Goal: Contribute content

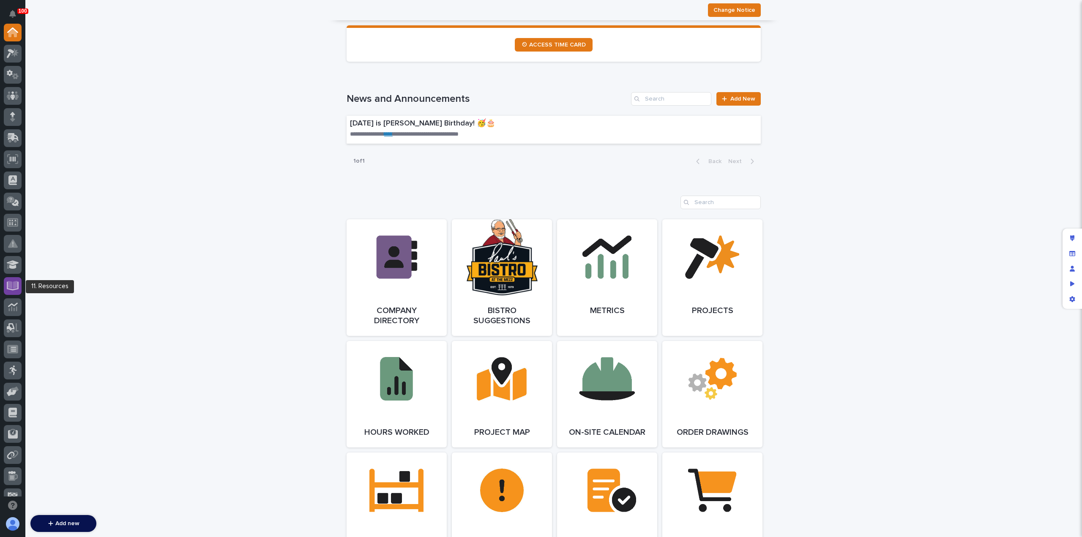
click at [16, 283] on icon at bounding box center [13, 285] width 10 height 8
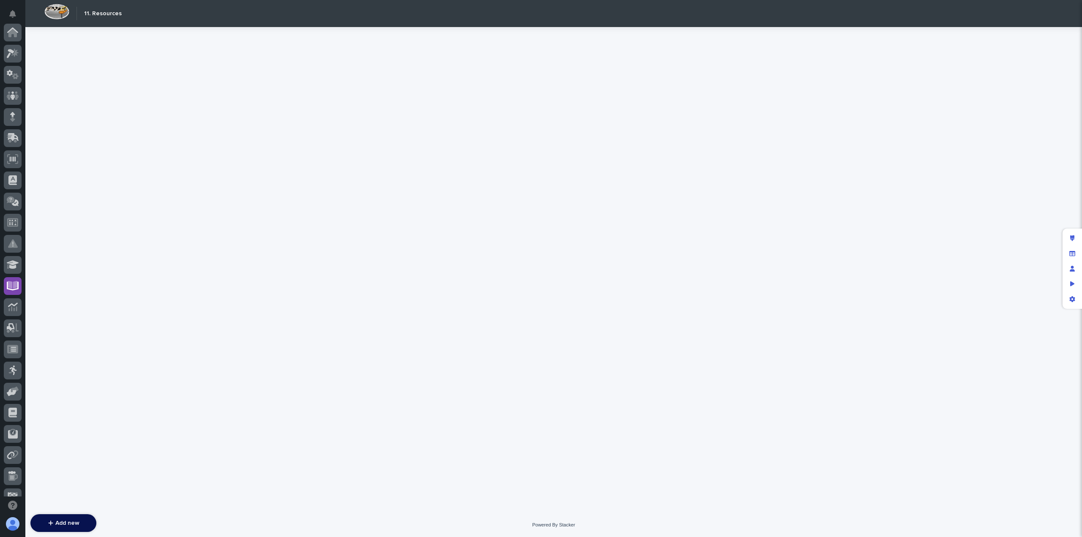
scroll to position [97, 0]
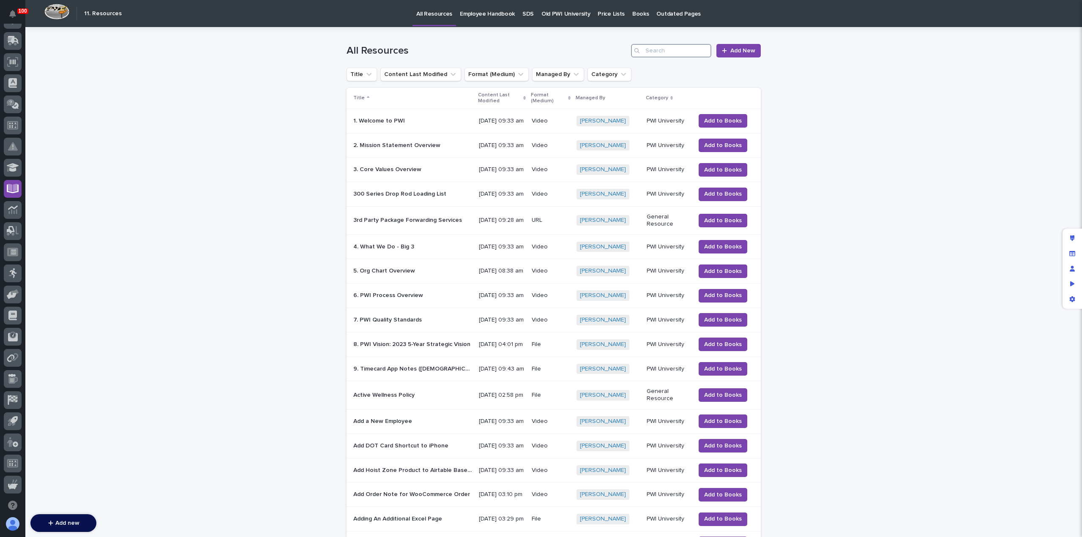
click at [652, 52] on input "Search" at bounding box center [671, 51] width 80 height 14
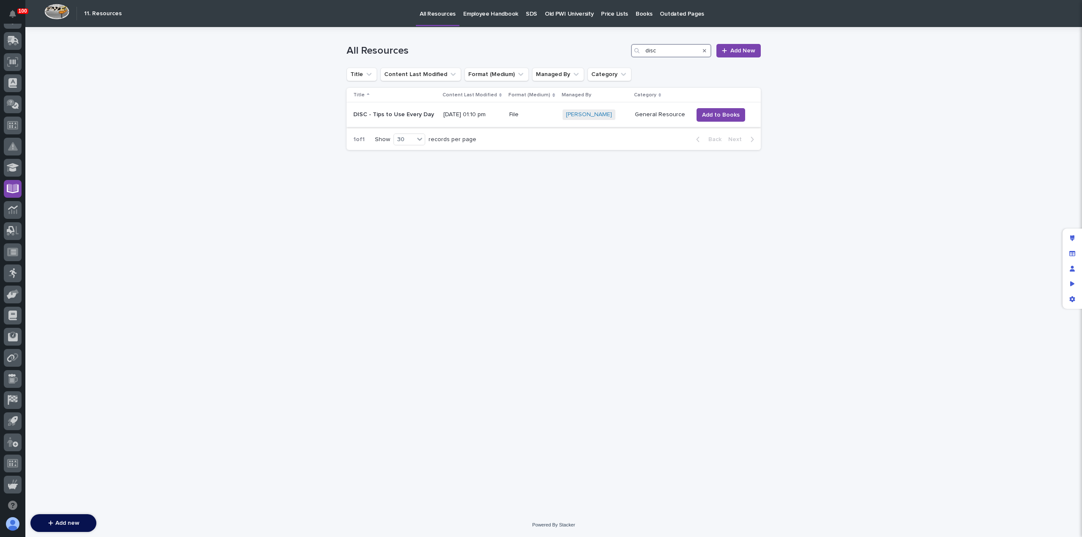
type input "disc"
click at [420, 116] on p "DISC - Tips to Use Every Day" at bounding box center [394, 114] width 82 height 9
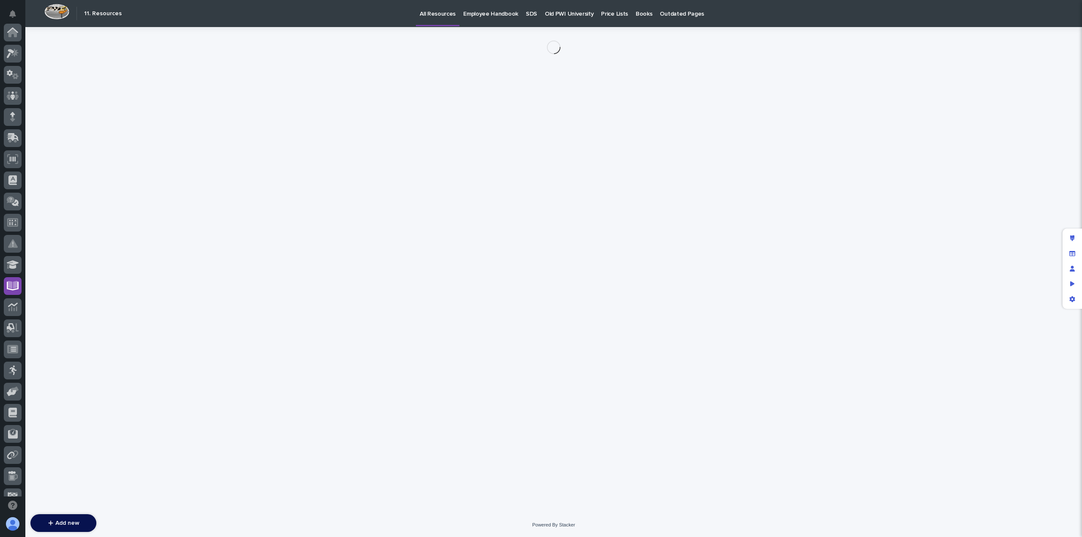
scroll to position [97, 0]
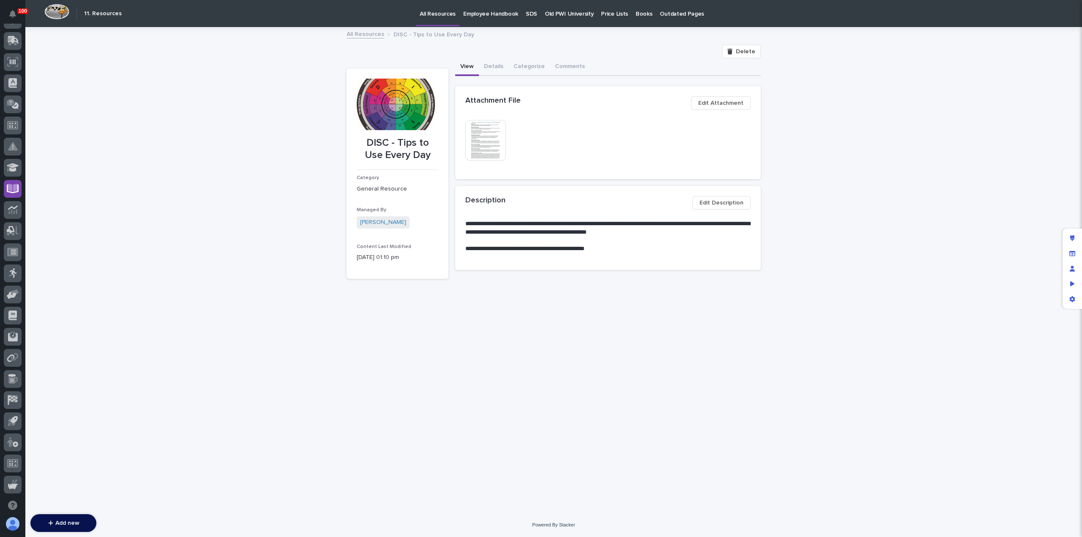
click at [479, 141] on img at bounding box center [486, 140] width 41 height 41
click at [369, 35] on link "All Resources" at bounding box center [366, 34] width 38 height 10
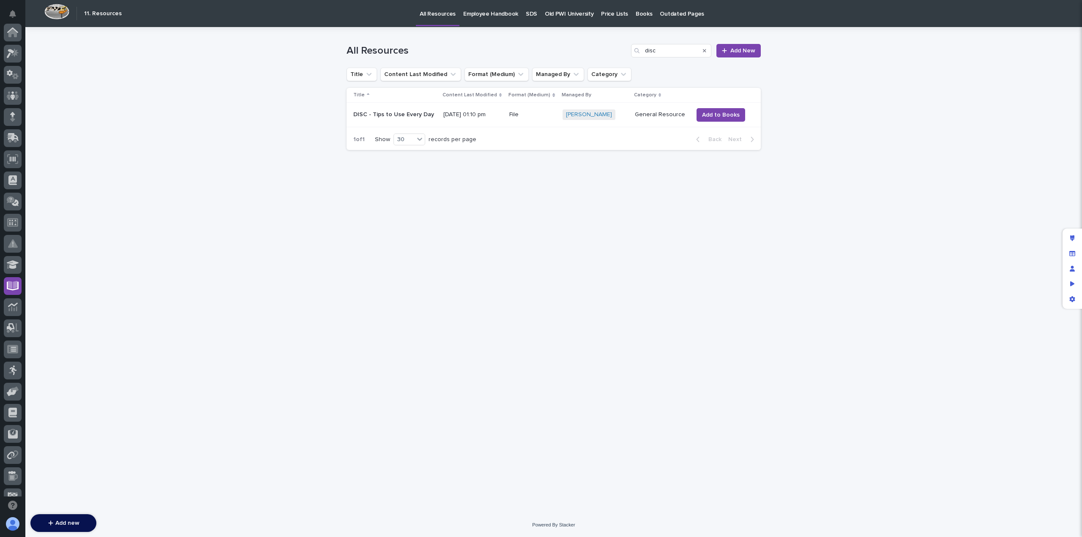
scroll to position [97, 0]
click at [370, 34] on div "All Resources disc Add New" at bounding box center [554, 47] width 414 height 41
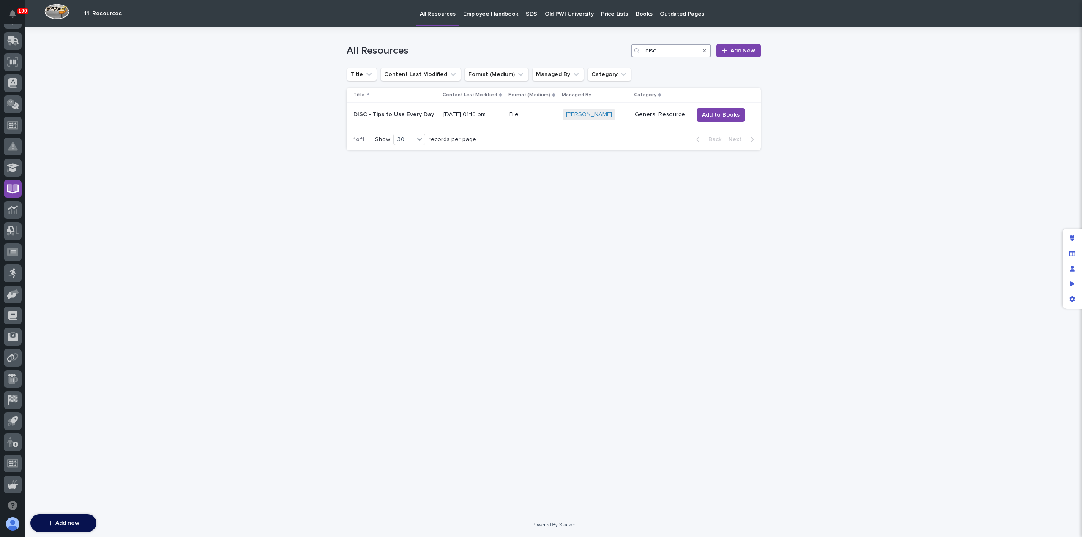
click at [663, 52] on input "disc" at bounding box center [671, 51] width 80 height 14
type input "Working"
click at [394, 113] on p "Understanding Working Genius" at bounding box center [396, 114] width 87 height 9
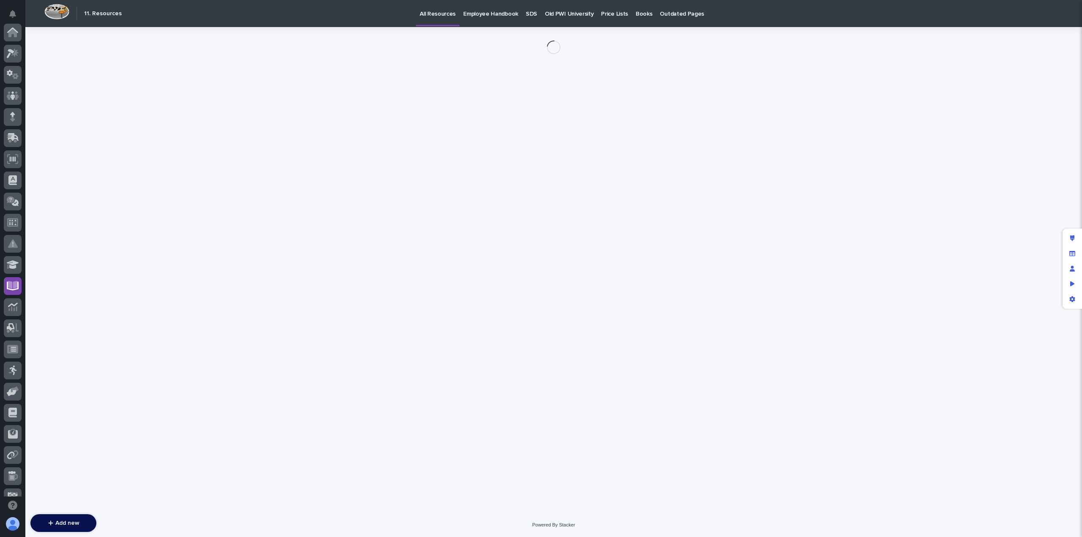
scroll to position [97, 0]
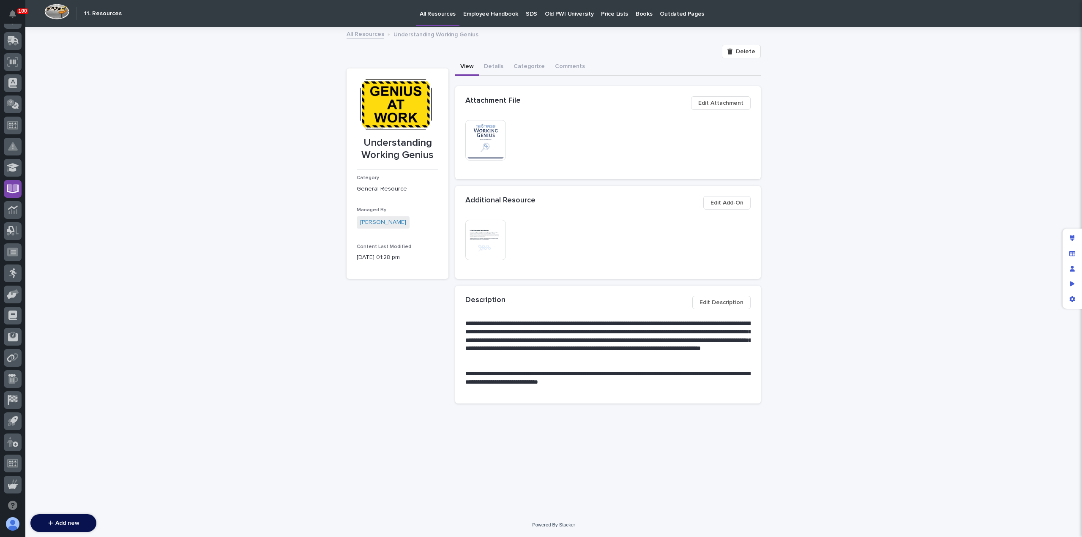
click at [484, 142] on img at bounding box center [486, 140] width 41 height 41
click at [491, 238] on img at bounding box center [486, 240] width 41 height 41
click at [369, 36] on link "All Resources" at bounding box center [366, 34] width 38 height 10
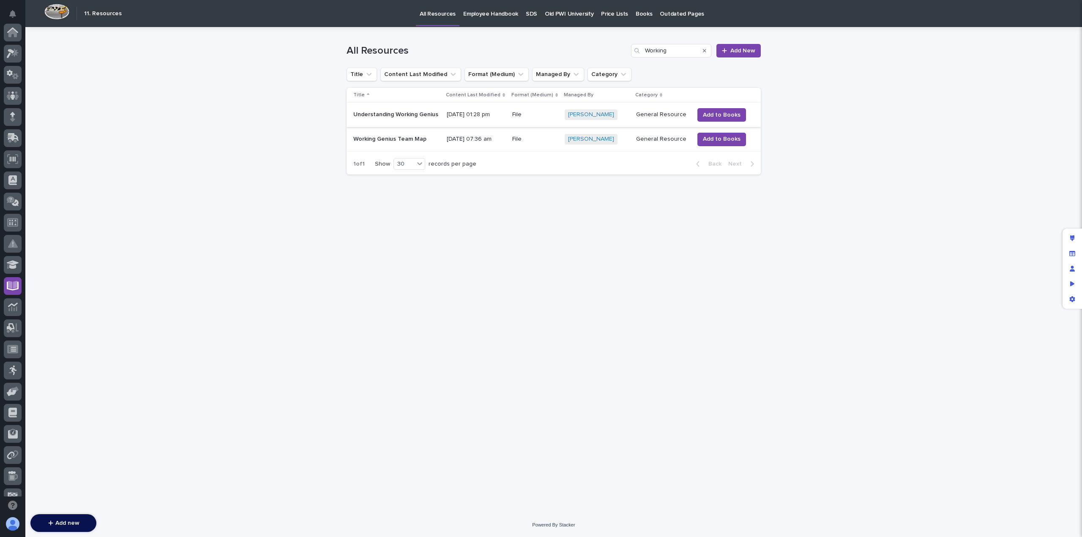
scroll to position [97, 0]
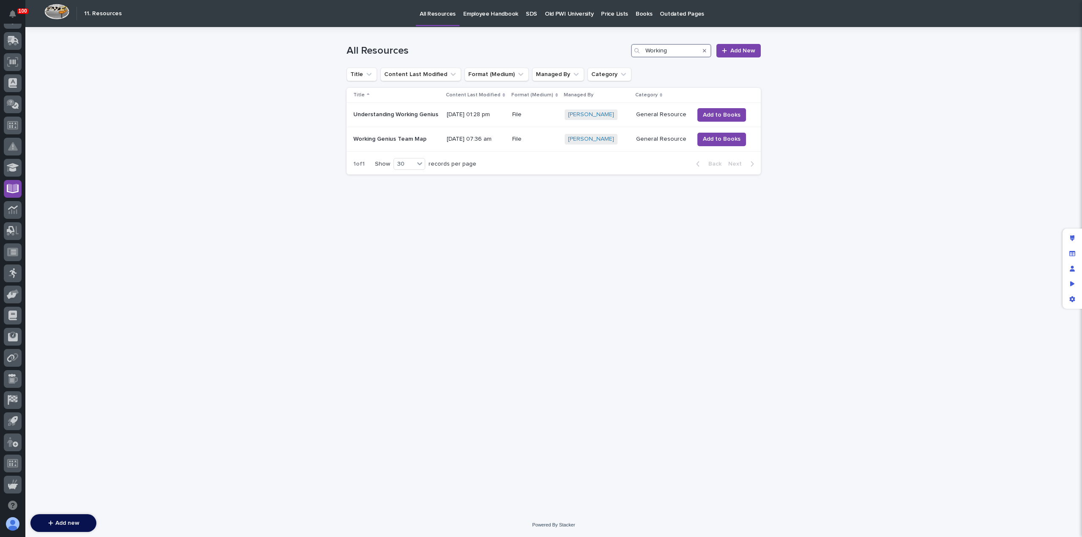
click at [682, 49] on input "Working" at bounding box center [671, 51] width 80 height 14
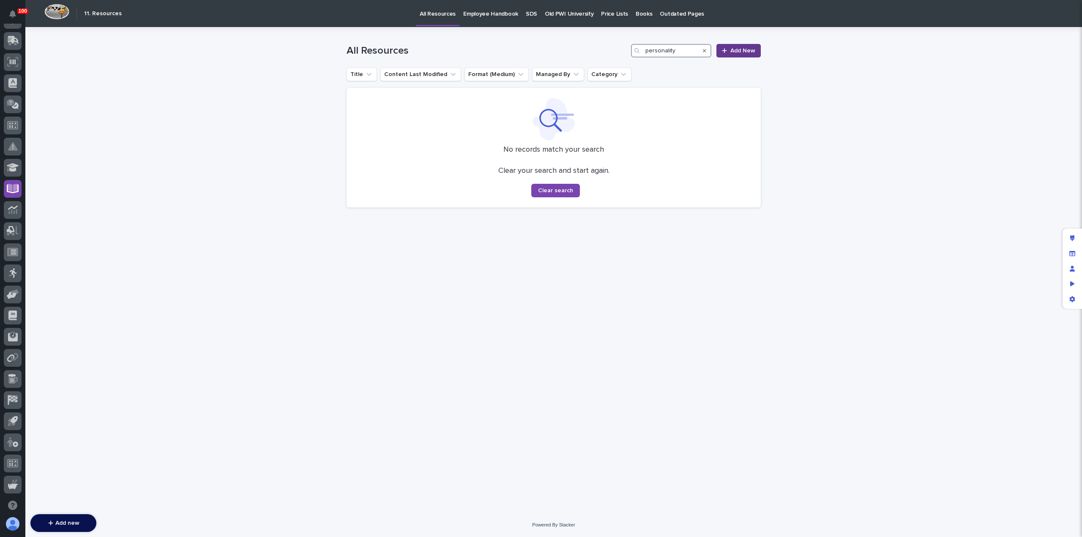
type input "personality"
click at [732, 51] on span "Add New" at bounding box center [743, 51] width 25 height 8
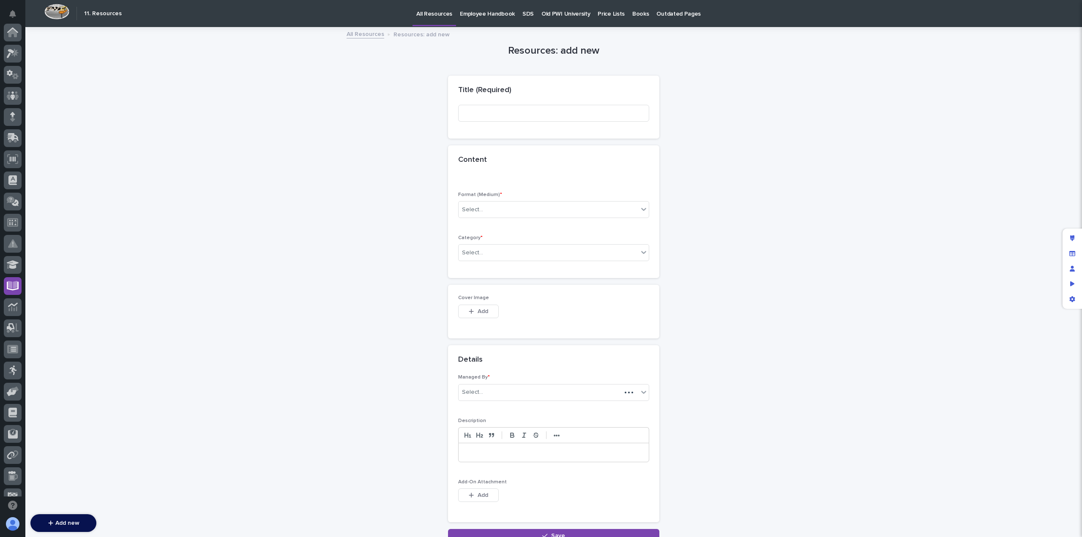
scroll to position [97, 0]
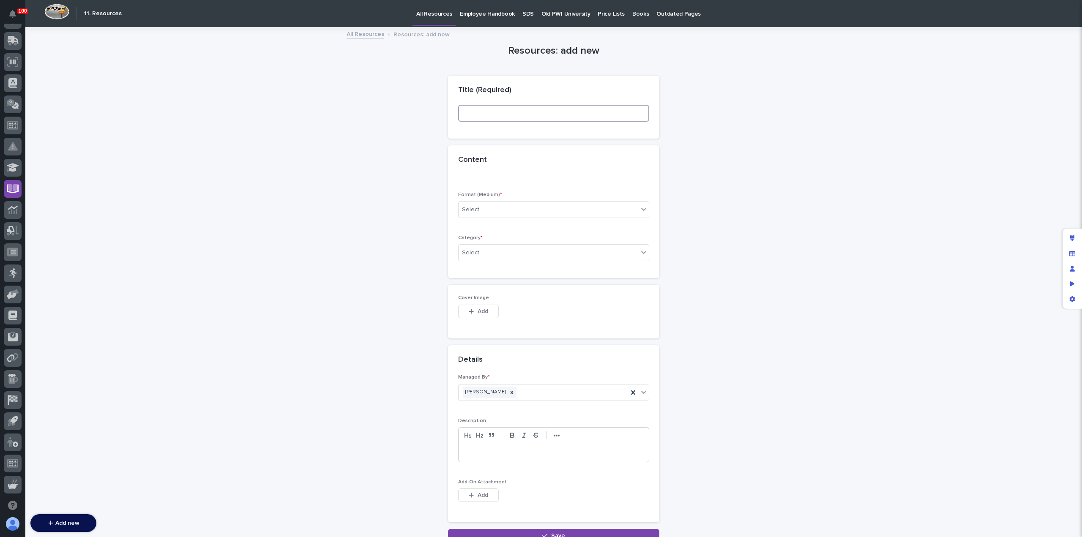
click at [492, 118] on input at bounding box center [553, 113] width 191 height 17
type input "Personality Assessments"
click at [507, 204] on div "Select..." at bounding box center [549, 210] width 180 height 14
click at [501, 236] on div "File" at bounding box center [550, 240] width 190 height 15
click at [507, 213] on div "File" at bounding box center [544, 210] width 170 height 14
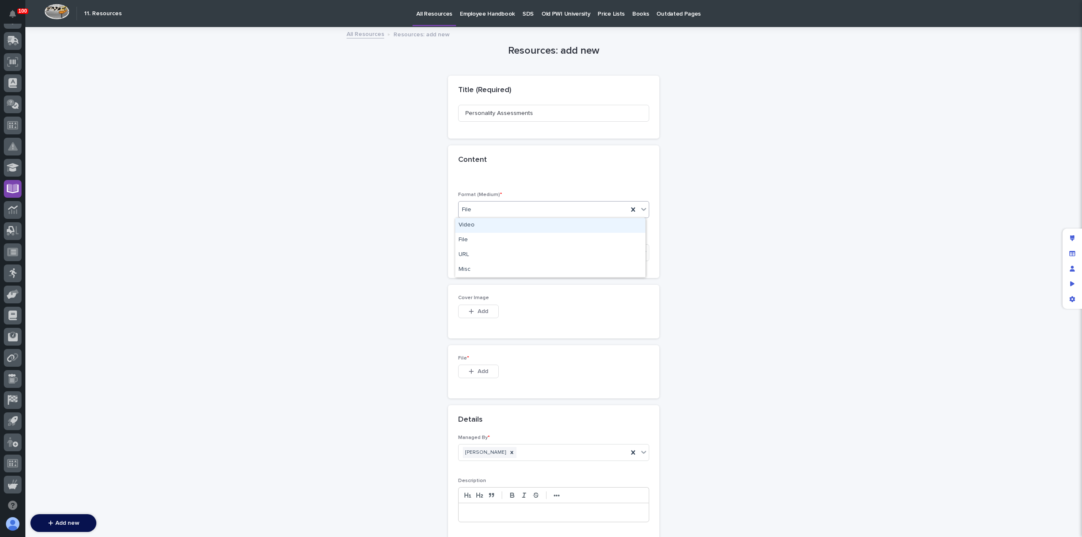
click at [507, 213] on div "File" at bounding box center [544, 210] width 170 height 14
click at [498, 253] on div "Select..." at bounding box center [549, 253] width 180 height 14
click at [490, 326] on div "General Resource" at bounding box center [550, 327] width 190 height 15
click at [483, 310] on span "Add" at bounding box center [483, 312] width 11 height 8
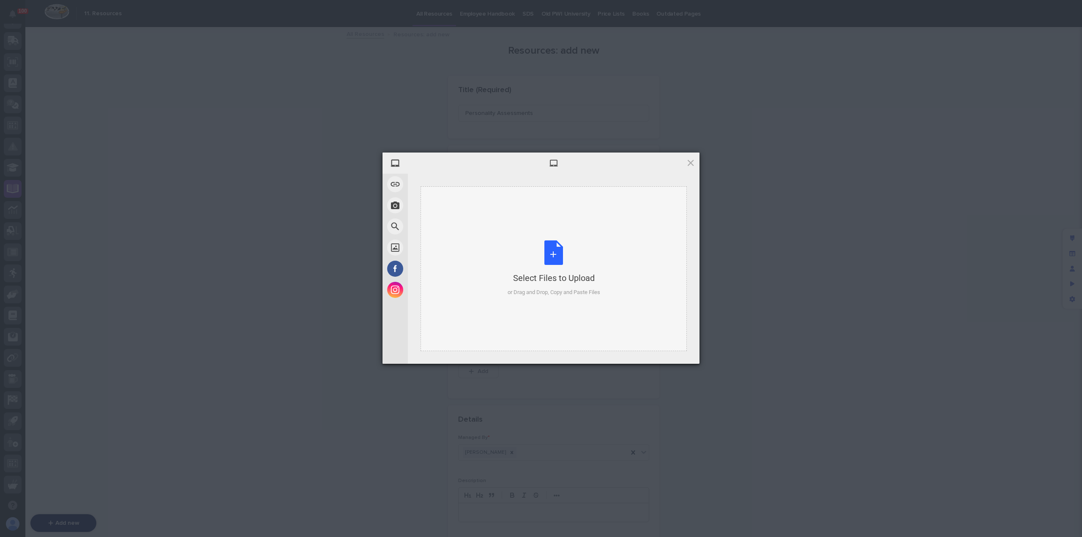
click at [549, 258] on div "Select Files to Upload or Drag and Drop, Copy and Paste Files" at bounding box center [554, 269] width 93 height 56
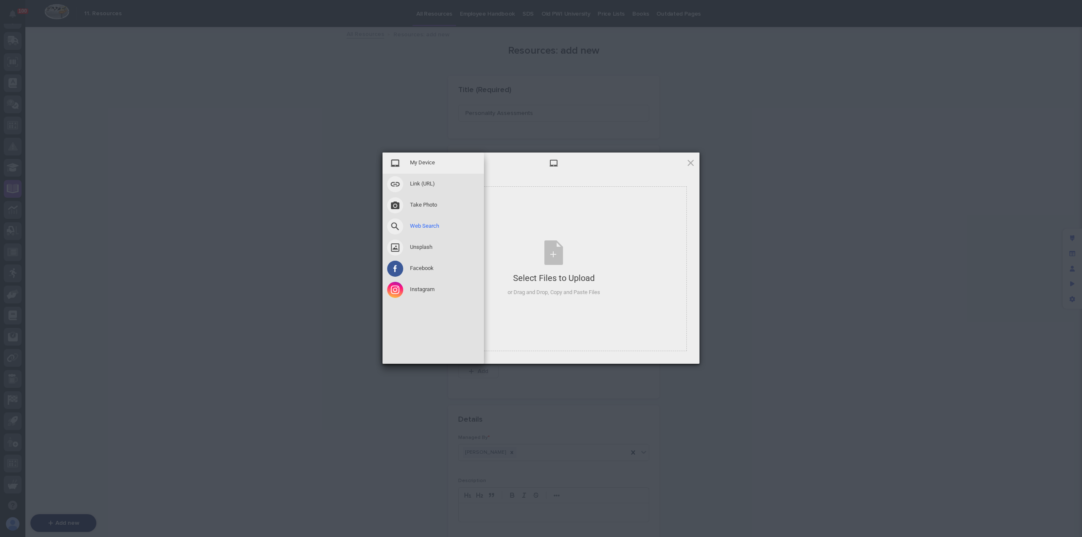
click at [393, 227] on span at bounding box center [395, 227] width 16 height 16
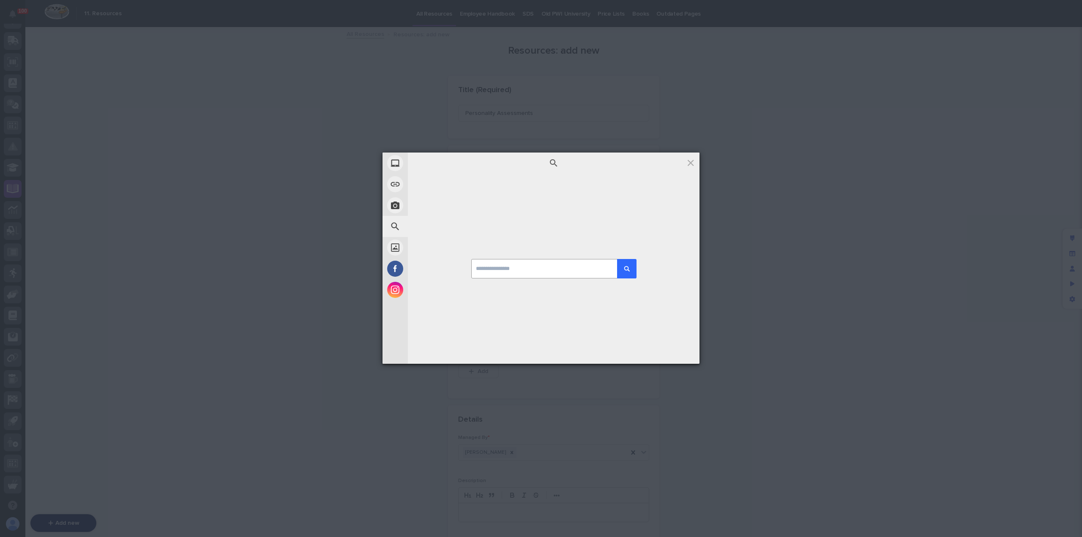
click at [515, 272] on input at bounding box center [553, 268] width 165 height 19
type input "**********"
click at [617, 259] on button "submit" at bounding box center [626, 268] width 19 height 19
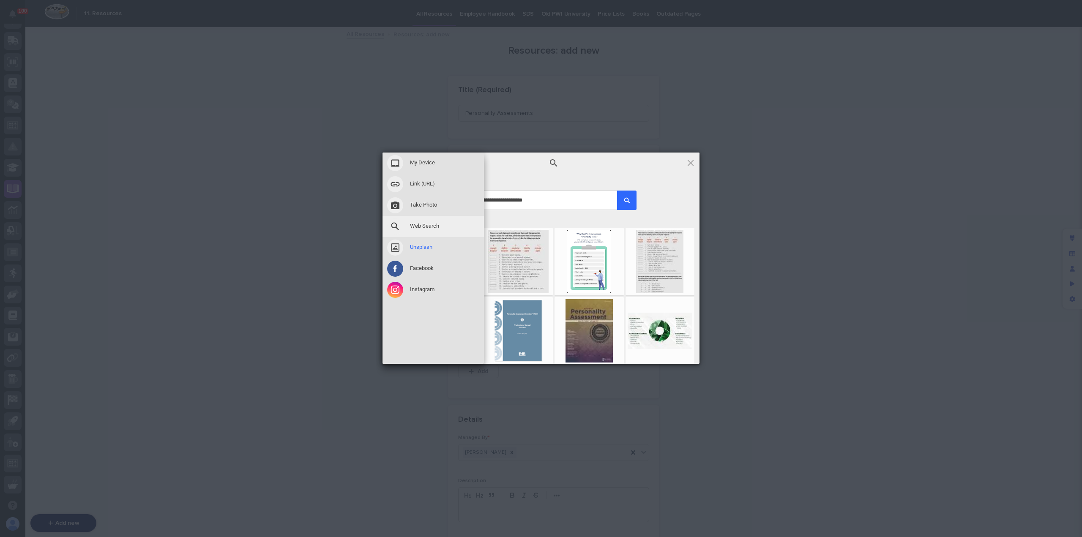
click at [399, 247] on span at bounding box center [395, 248] width 16 height 16
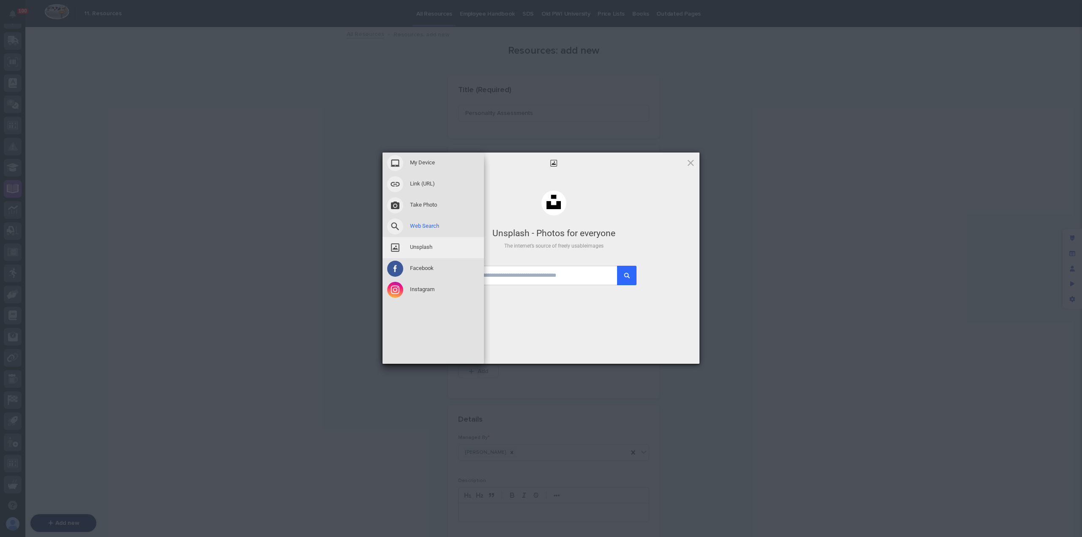
click at [405, 229] on div "Web Search" at bounding box center [433, 226] width 101 height 21
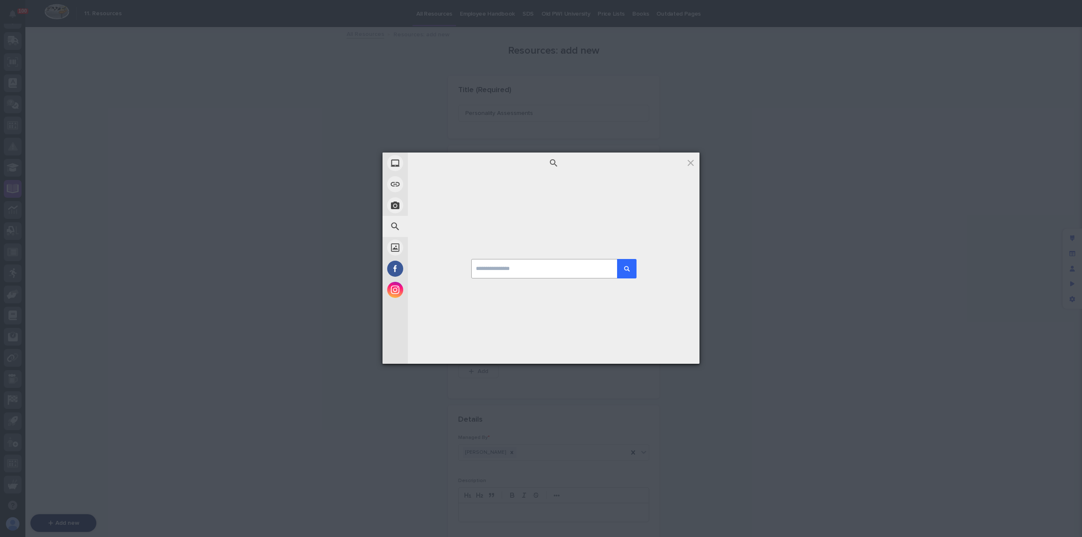
click at [521, 263] on input at bounding box center [553, 268] width 165 height 19
type input "**********"
click at [617, 259] on button "submit" at bounding box center [626, 268] width 19 height 19
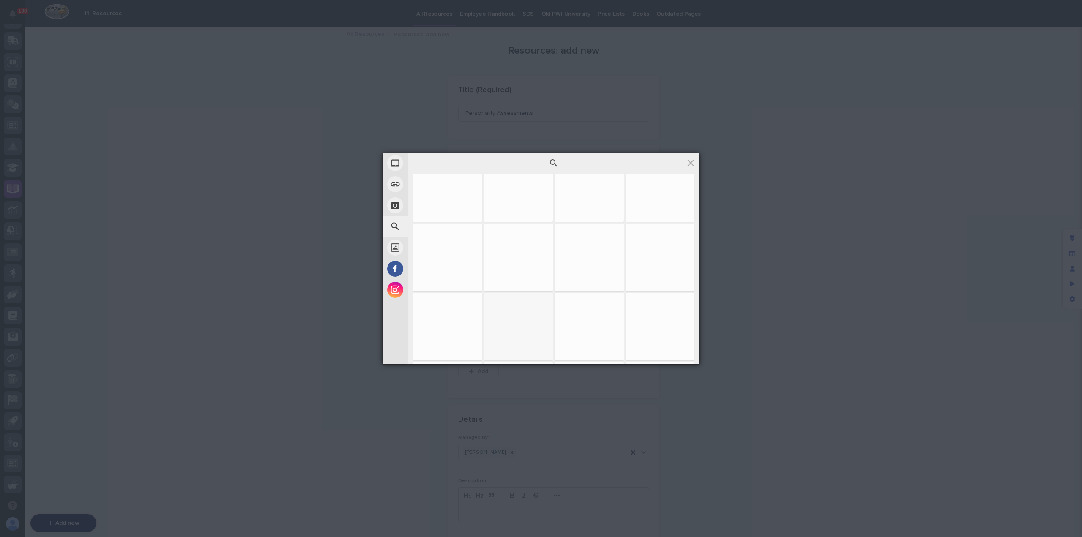
scroll to position [213, 0]
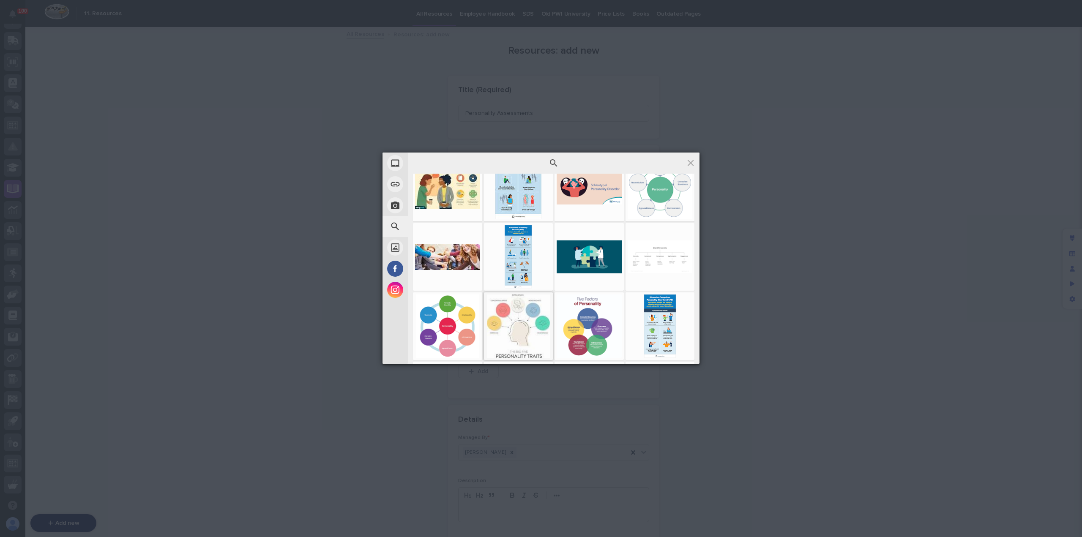
click at [516, 321] on div at bounding box center [518, 326] width 65 height 63
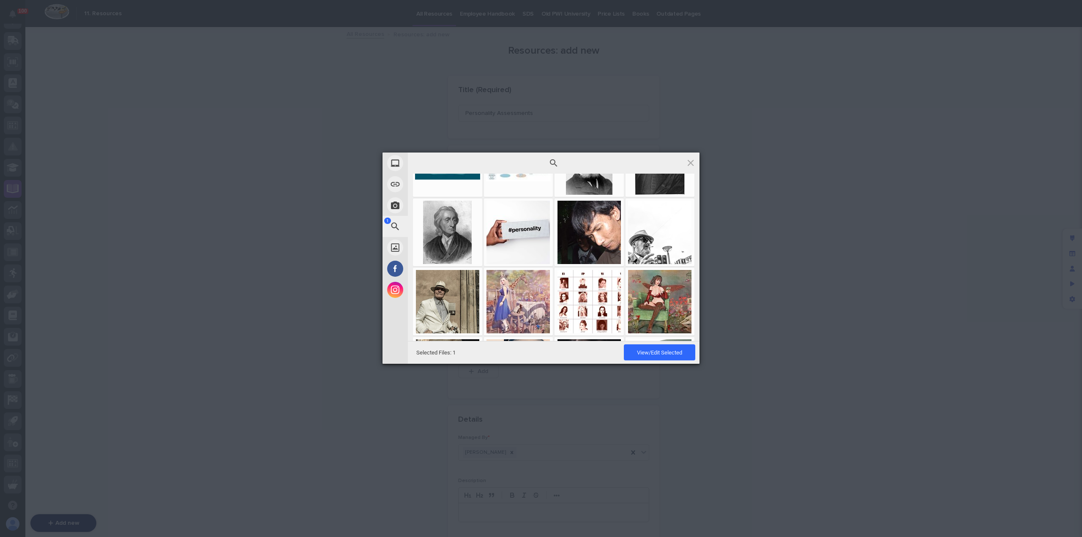
scroll to position [584, 0]
click at [519, 236] on div at bounding box center [518, 231] width 65 height 63
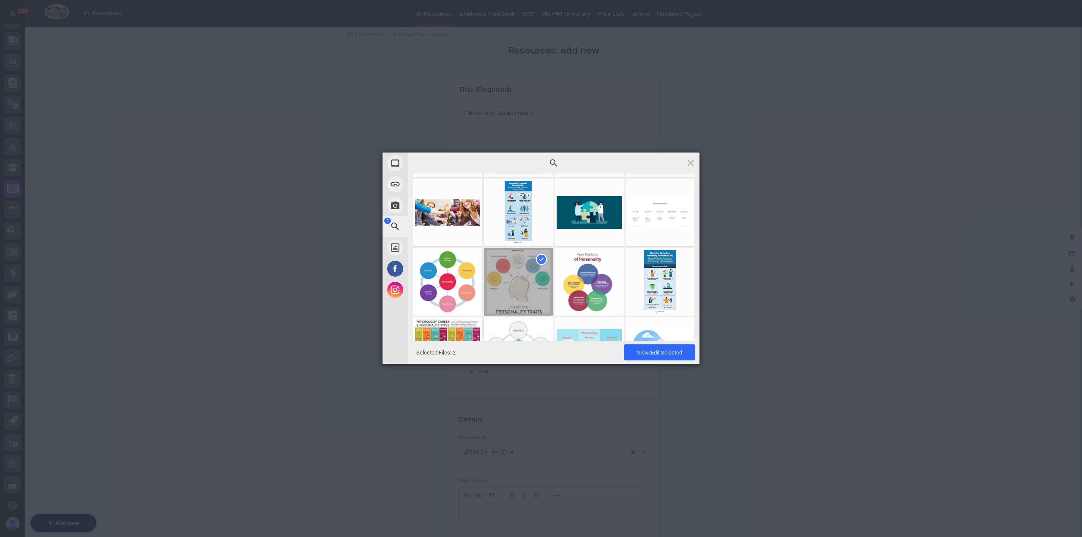
scroll to position [257, 0]
click at [532, 285] on div at bounding box center [518, 283] width 69 height 68
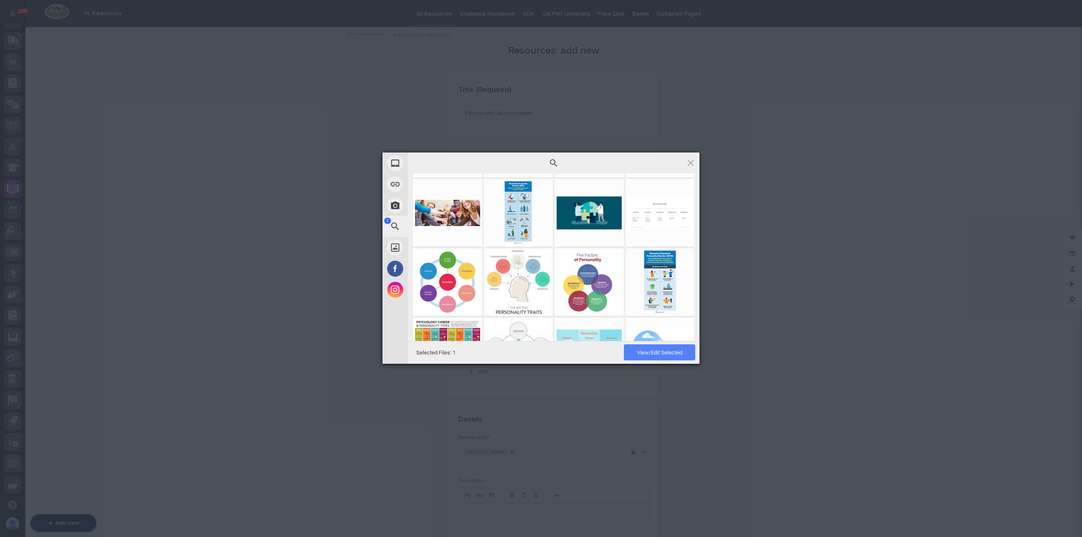
click at [657, 354] on span "View/Edit Selected" at bounding box center [659, 353] width 45 height 6
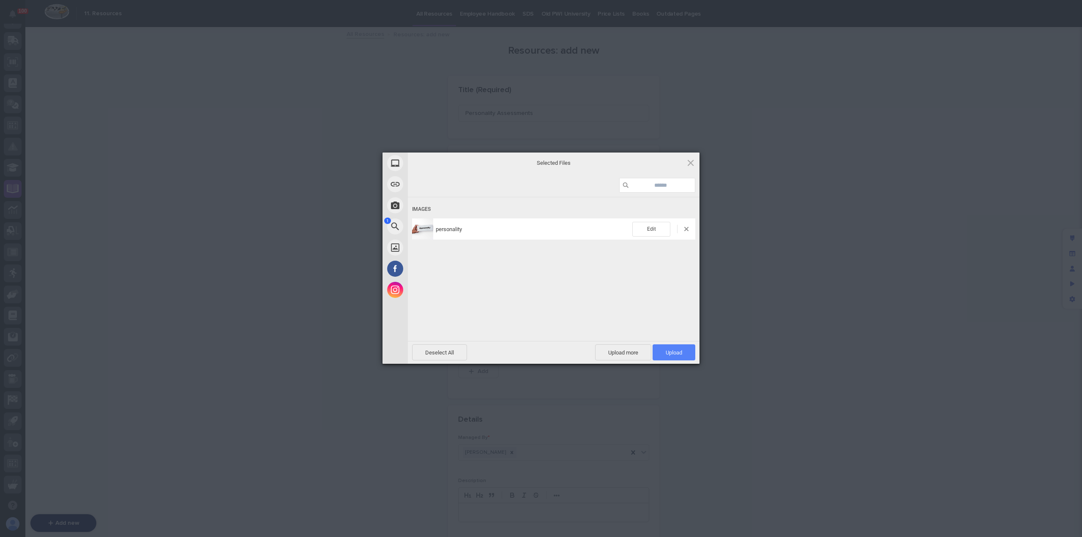
click at [674, 351] on span "Upload 1" at bounding box center [674, 353] width 16 height 6
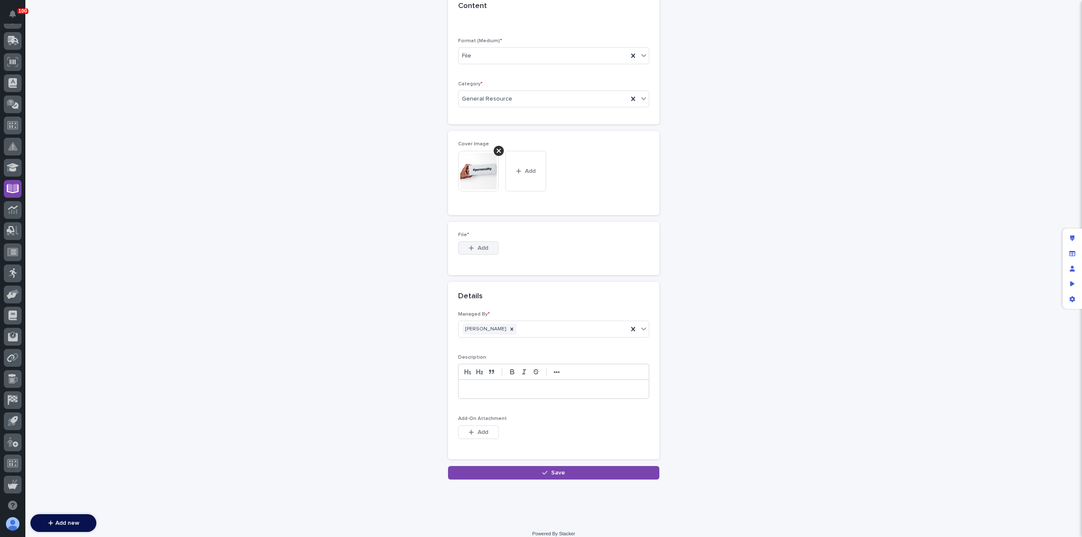
scroll to position [154, 0]
click at [469, 247] on icon "button" at bounding box center [471, 247] width 5 height 5
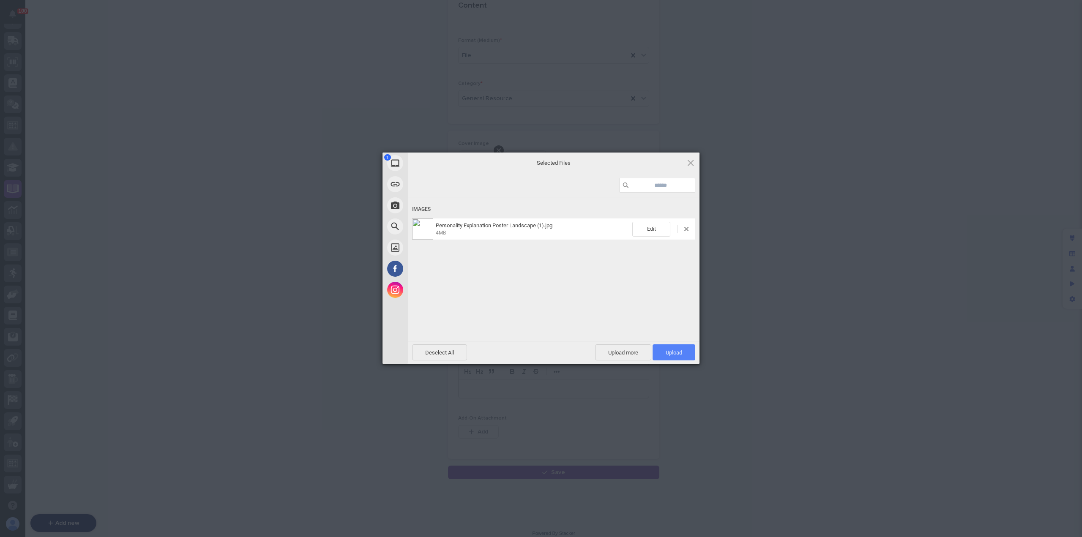
click at [664, 351] on span "Upload 1" at bounding box center [674, 353] width 43 height 16
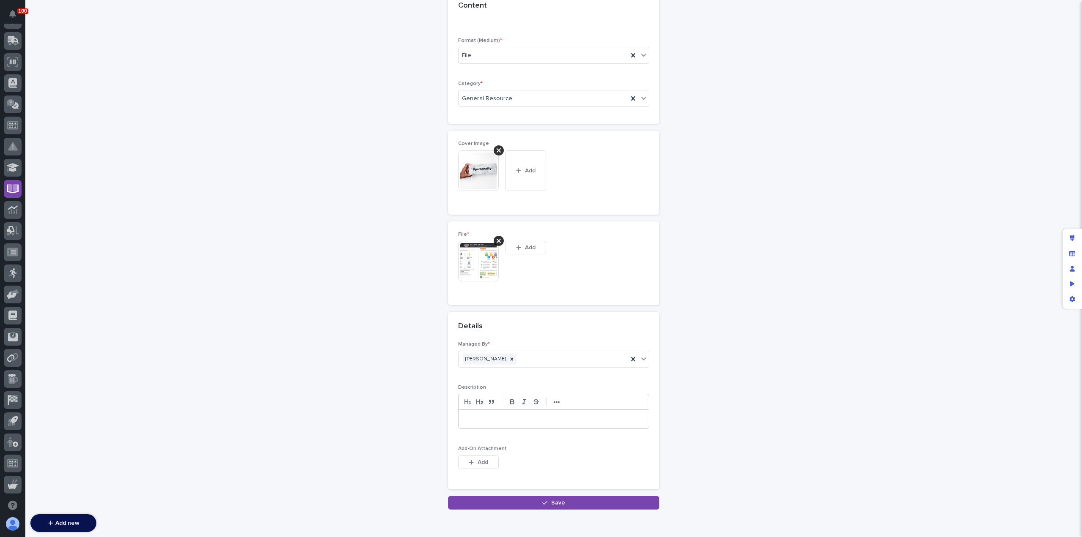
scroll to position [170, 0]
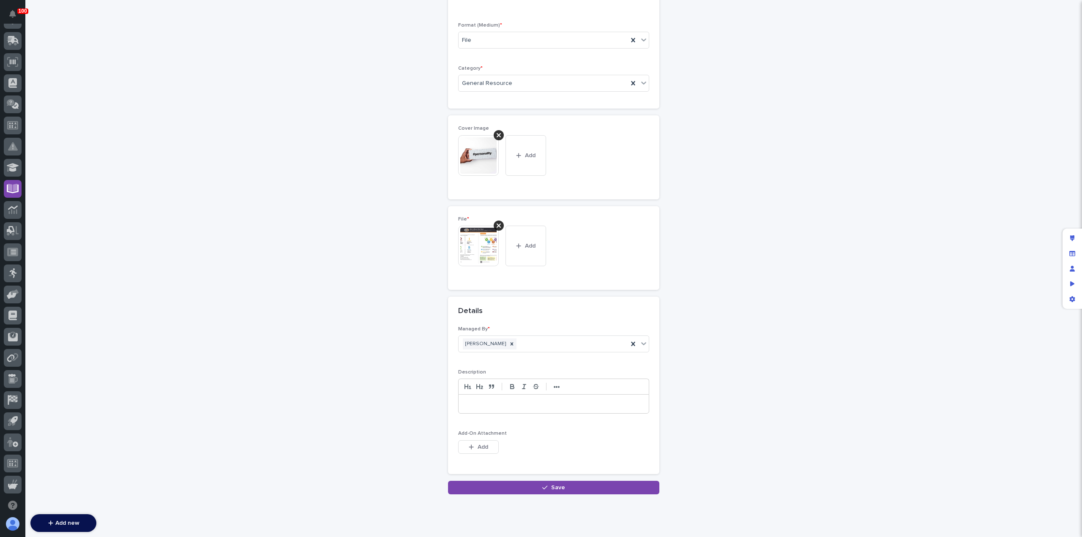
click at [502, 405] on div at bounding box center [554, 404] width 190 height 19
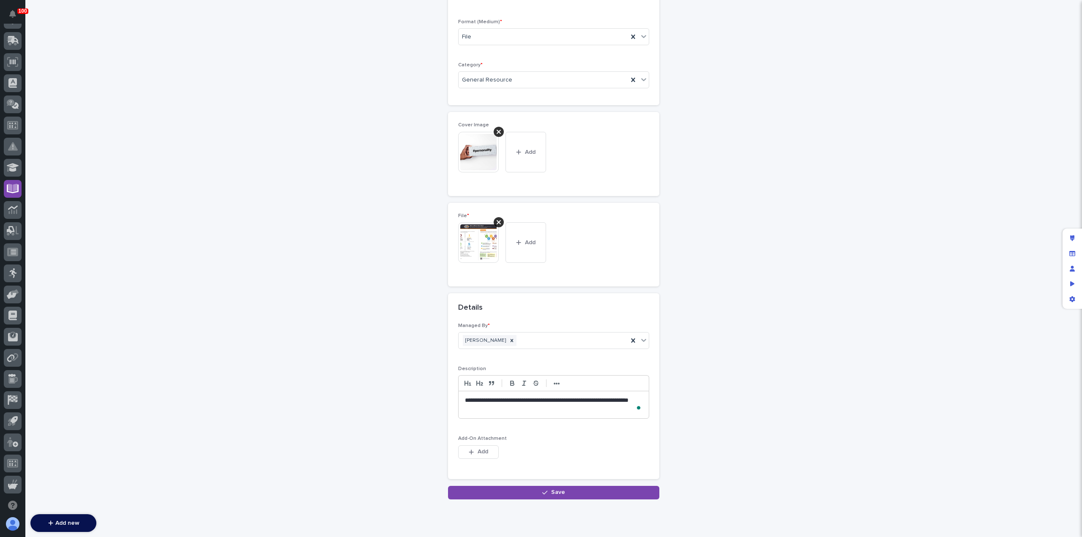
click at [508, 411] on p "**********" at bounding box center [554, 405] width 178 height 17
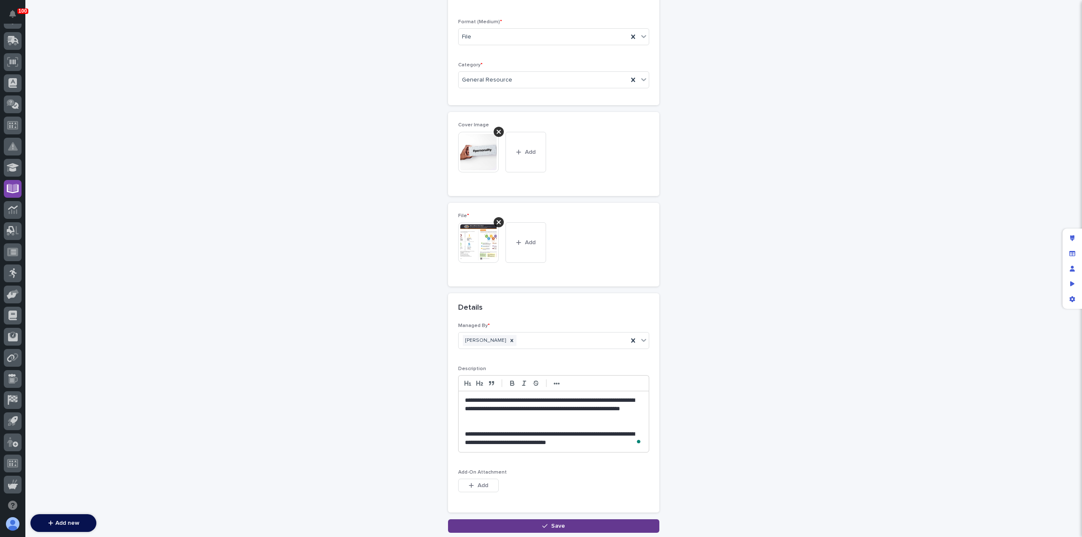
click at [540, 523] on button "Save" at bounding box center [553, 527] width 211 height 14
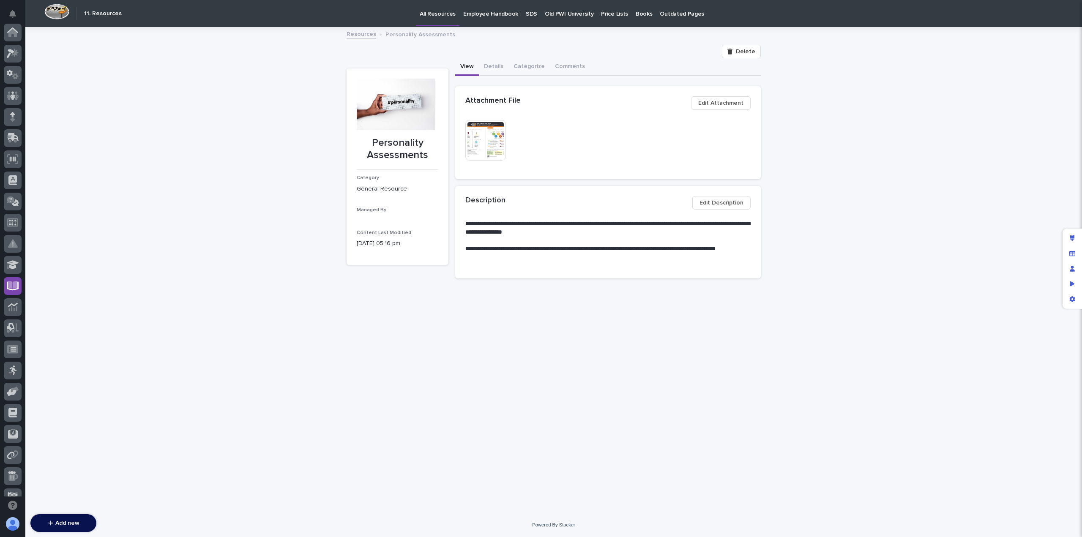
scroll to position [97, 0]
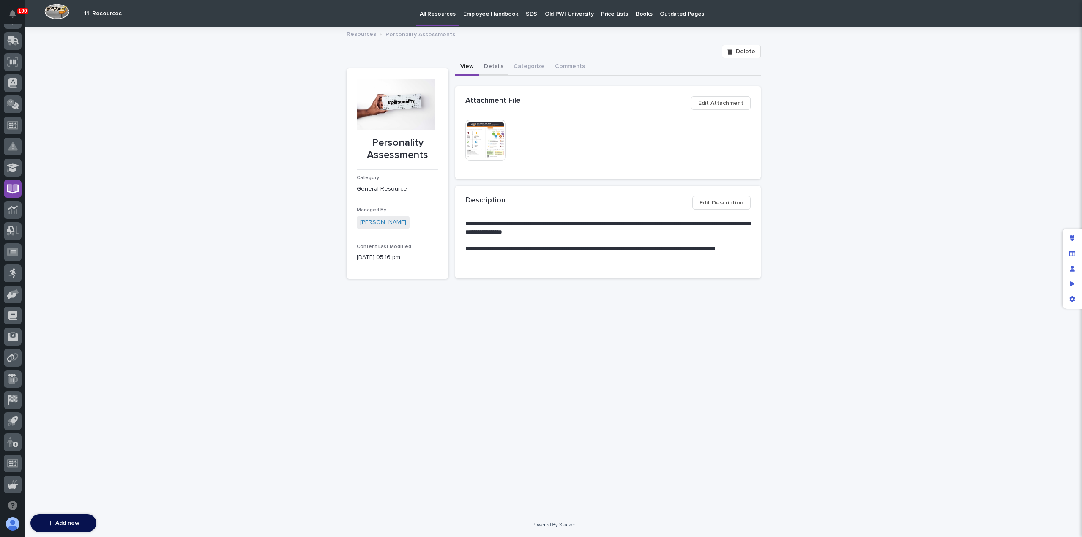
click at [496, 66] on button "Details" at bounding box center [494, 67] width 30 height 18
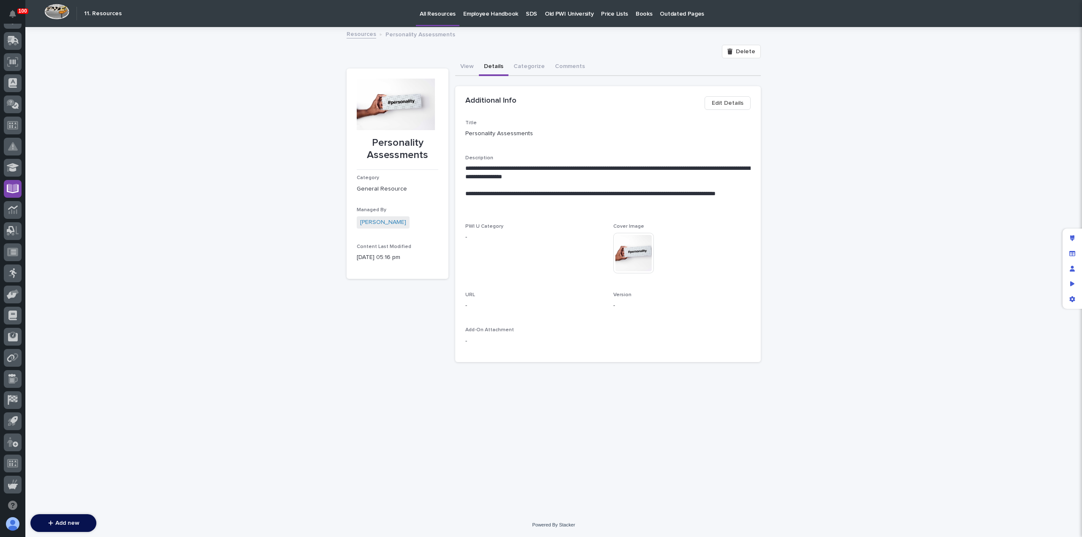
click at [724, 102] on span "Edit Details" at bounding box center [728, 103] width 32 height 10
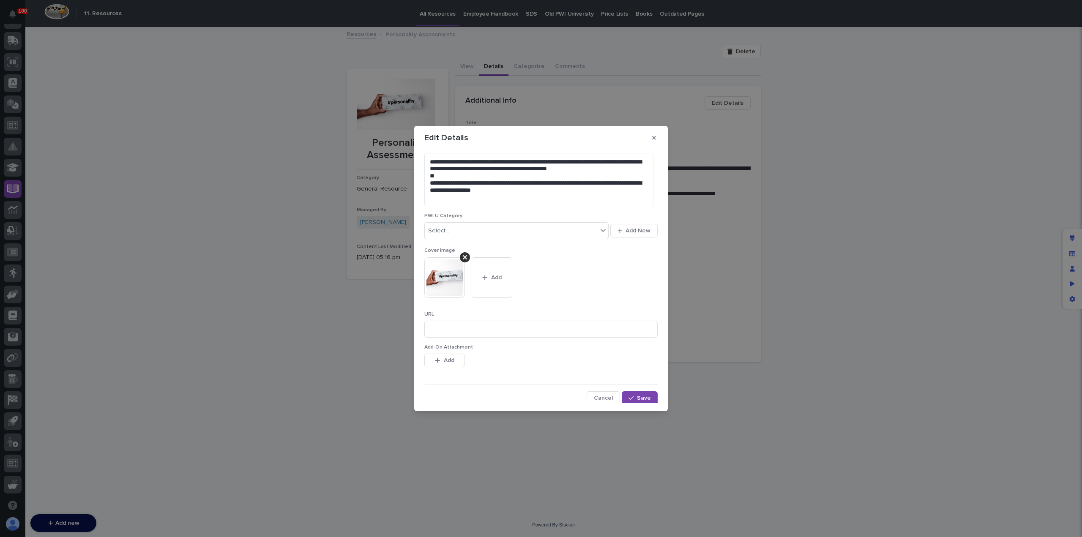
scroll to position [65, 0]
click at [453, 356] on span "Add" at bounding box center [449, 360] width 11 height 8
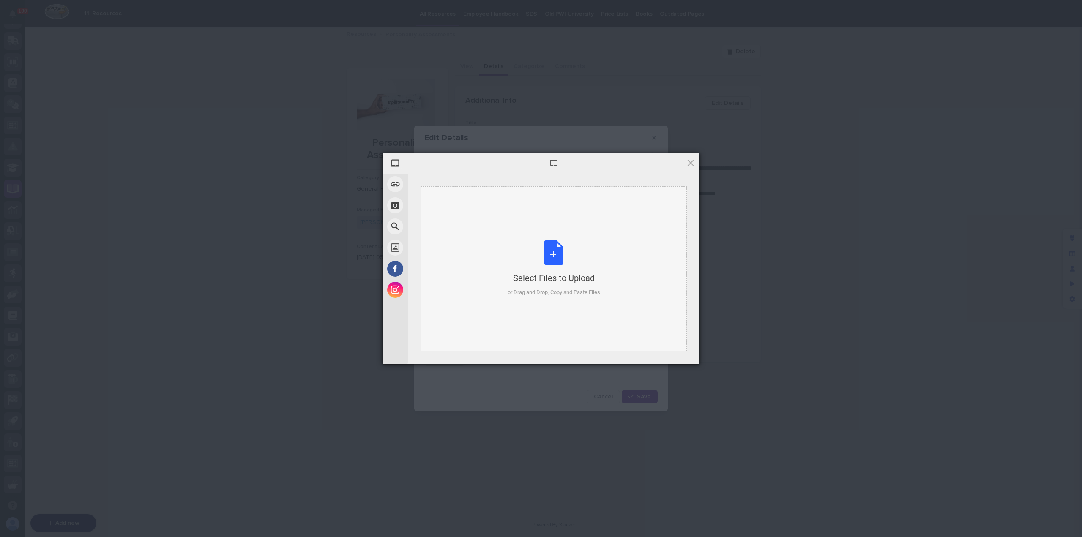
click at [556, 260] on div "Select Files to Upload or Drag and Drop, Copy and Paste Files" at bounding box center [554, 269] width 93 height 56
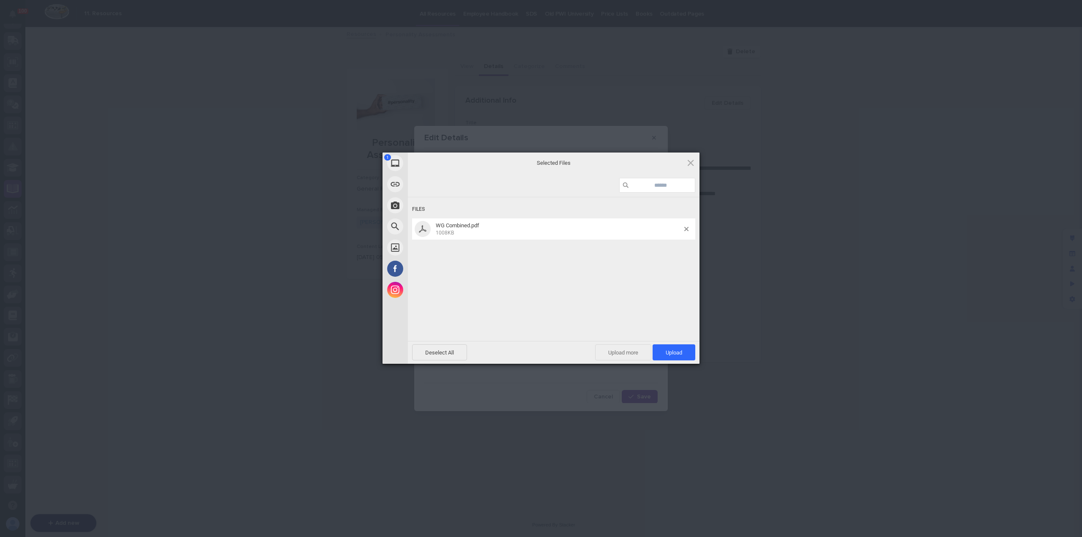
click at [617, 352] on span "Upload more" at bounding box center [623, 353] width 56 height 16
click at [552, 260] on div "Select Files to Upload or Drag and Drop, Copy and Paste Files" at bounding box center [554, 269] width 93 height 56
click at [663, 356] on span "Upload 2" at bounding box center [670, 353] width 26 height 6
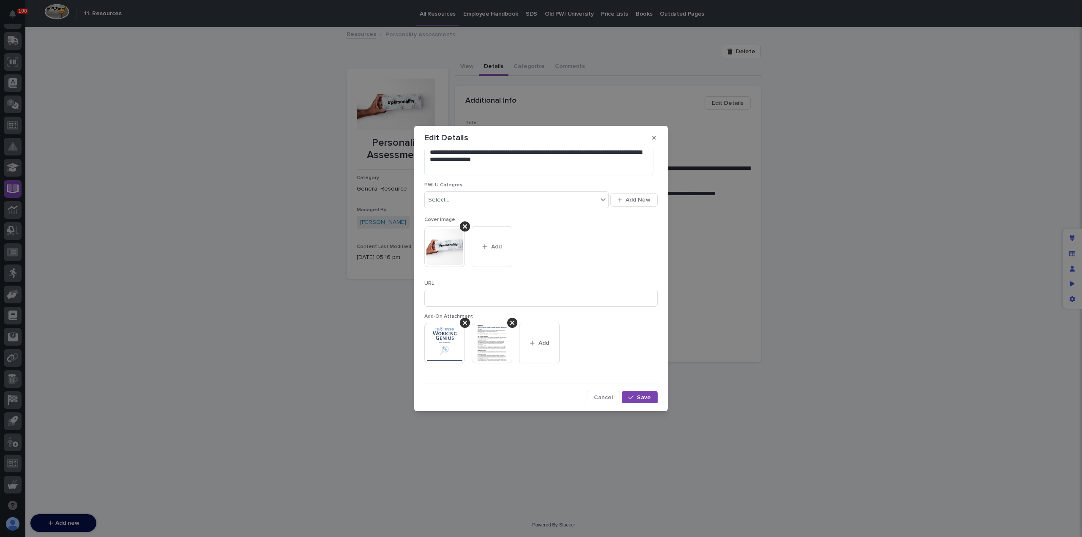
scroll to position [96, 0]
click at [637, 398] on span "Save" at bounding box center [644, 397] width 14 height 8
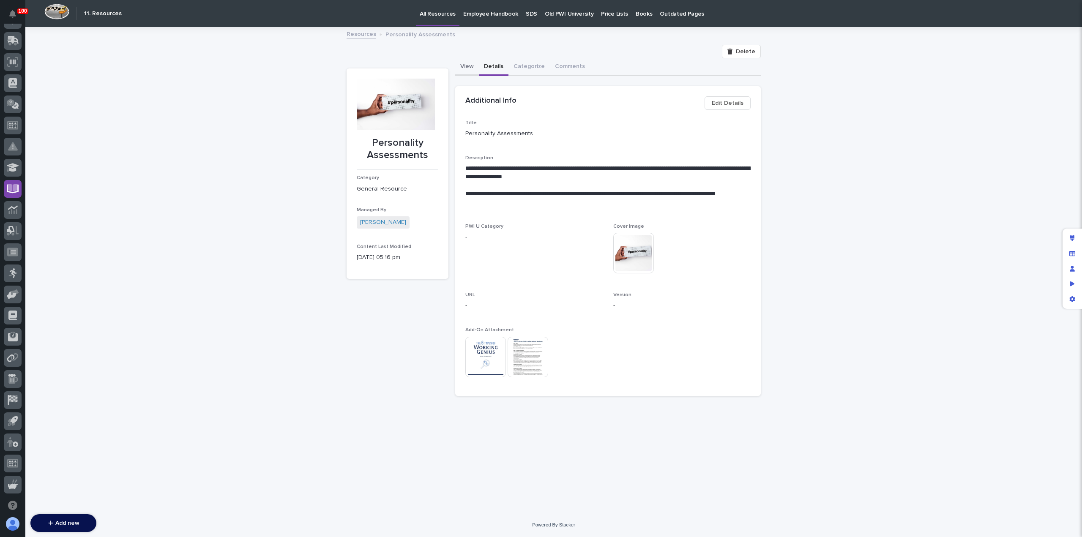
click at [467, 66] on button "View" at bounding box center [467, 67] width 24 height 18
